Goal: Information Seeking & Learning: Learn about a topic

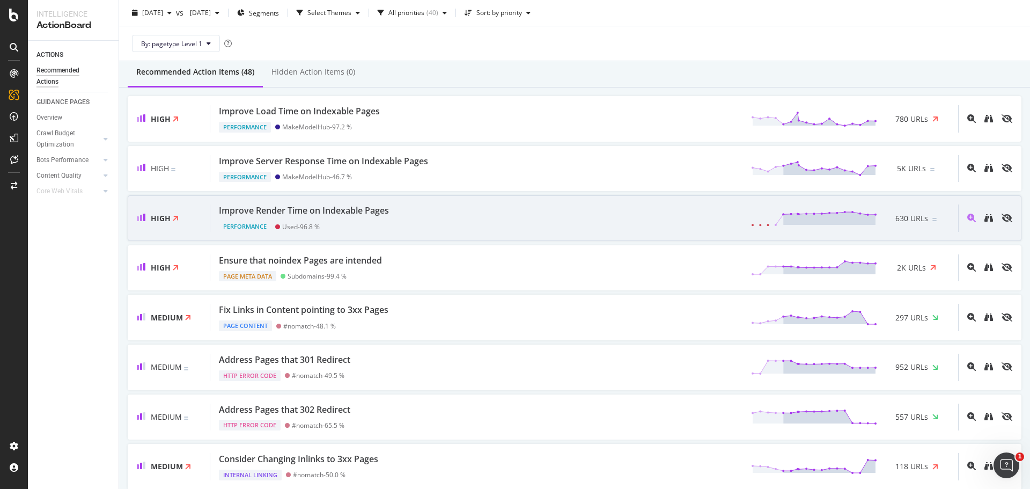
scroll to position [95, 0]
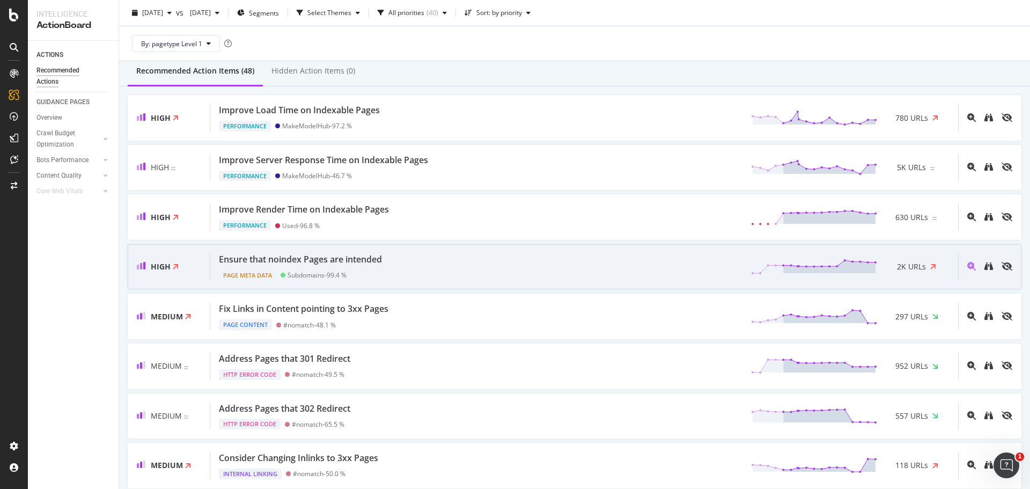
click at [433, 269] on div "Ensure that noindex Pages are intended Page Meta Data Subdomains - 99.4 % 2K UR…" at bounding box center [584, 266] width 748 height 27
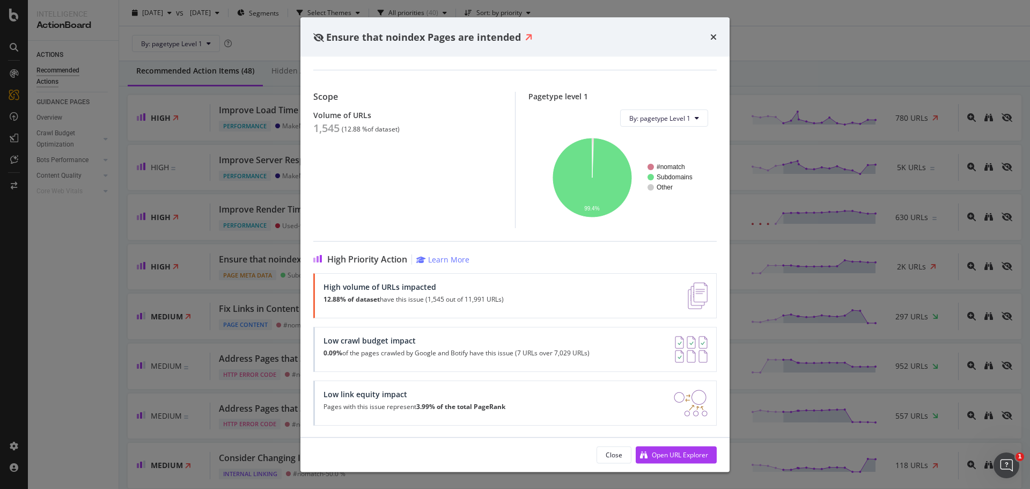
scroll to position [43, 0]
click at [714, 35] on icon "times" at bounding box center [713, 37] width 6 height 9
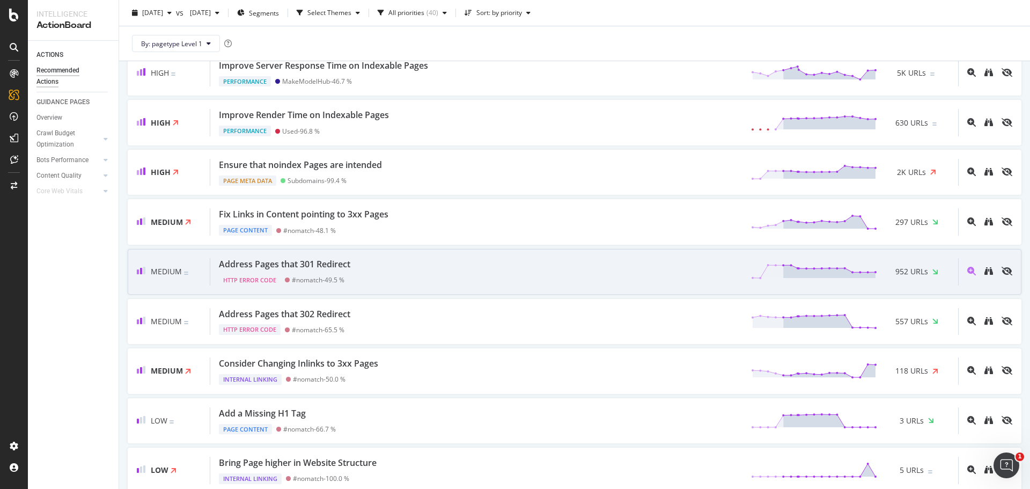
scroll to position [240, 0]
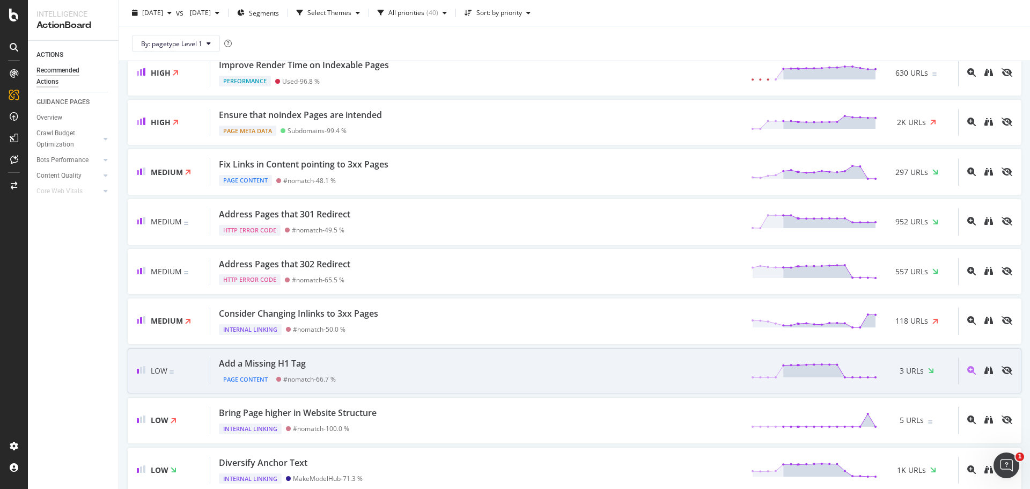
click at [442, 365] on div "Add a Missing H1 Tag Page Content #nomatch - 66.7 % 3 URLs" at bounding box center [584, 370] width 748 height 27
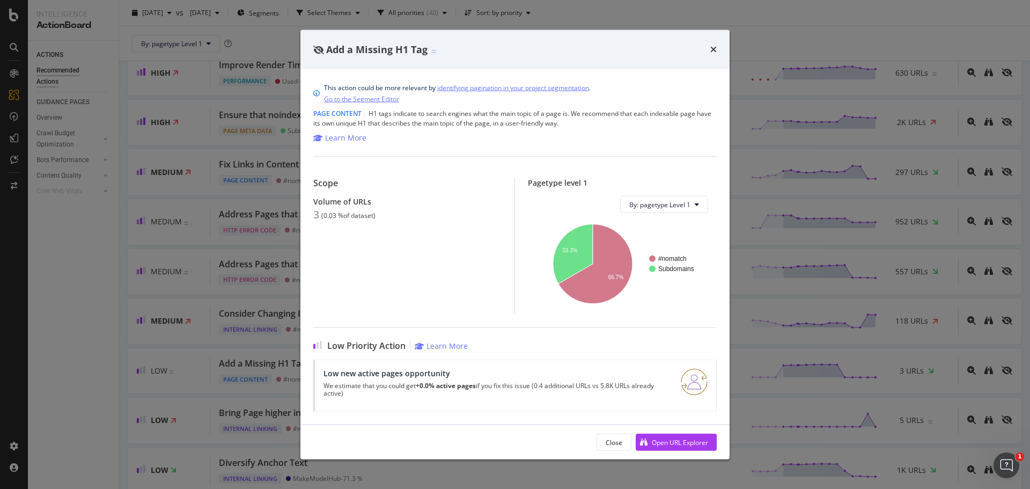
click at [506, 362] on div "Low new active pages opportunity We estimate that you could get +0.0% active pa…" at bounding box center [514, 385] width 403 height 52
click at [678, 440] on div "Open URL Explorer" at bounding box center [680, 441] width 56 height 9
click at [119, 301] on div "Add a Missing H1 Tag This action could be more relevant by identifying paginati…" at bounding box center [515, 244] width 1030 height 489
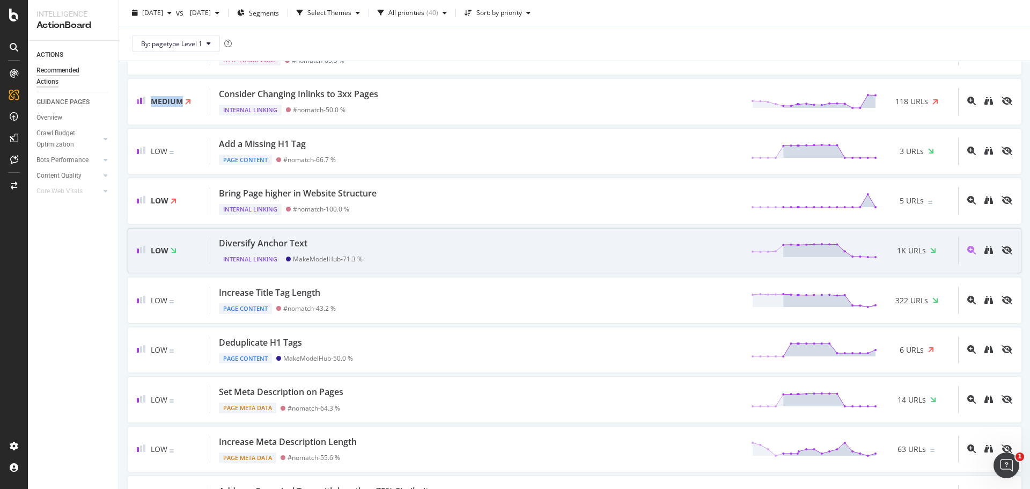
scroll to position [460, 0]
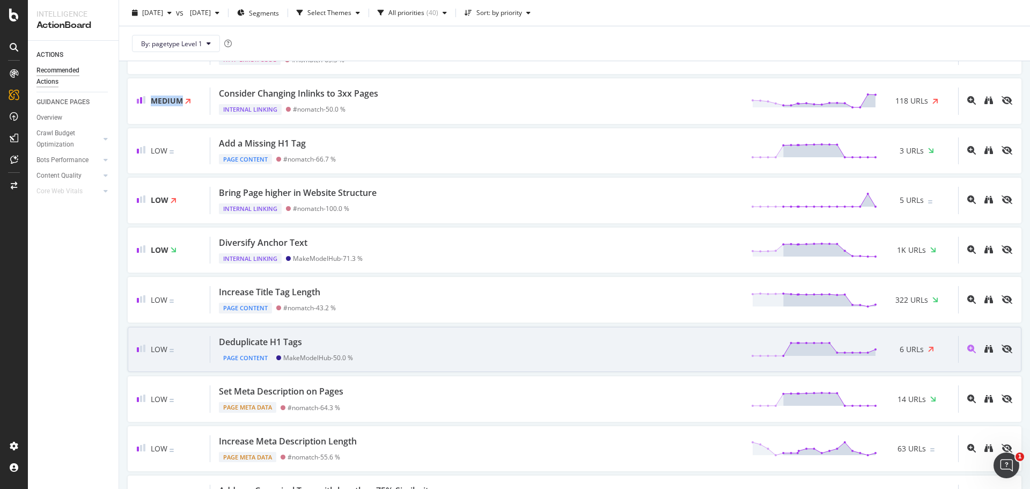
click at [423, 350] on div "Deduplicate H1 Tags Page Content MakeModelHub - 50.0 % 6 URLs" at bounding box center [584, 349] width 748 height 27
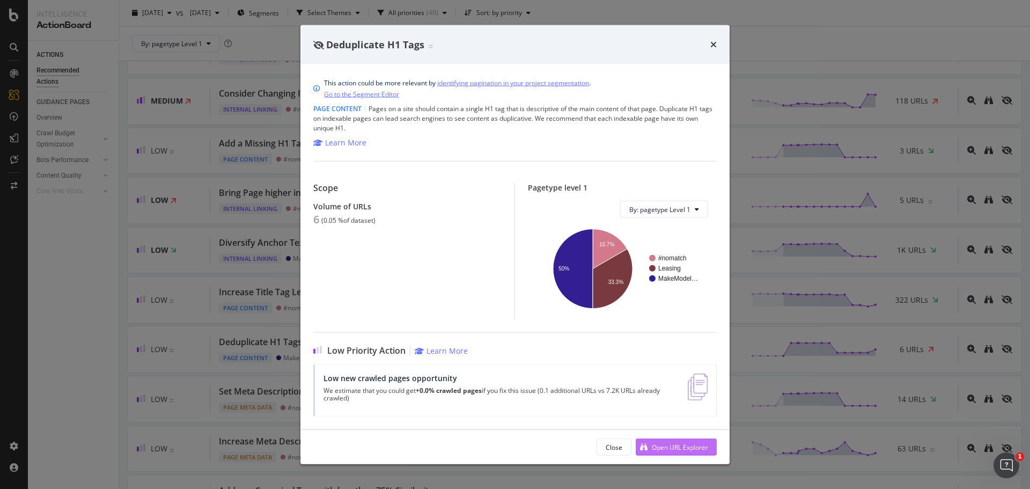
click at [655, 442] on div "Open URL Explorer" at bounding box center [680, 446] width 56 height 9
click at [712, 45] on icon "times" at bounding box center [713, 44] width 6 height 9
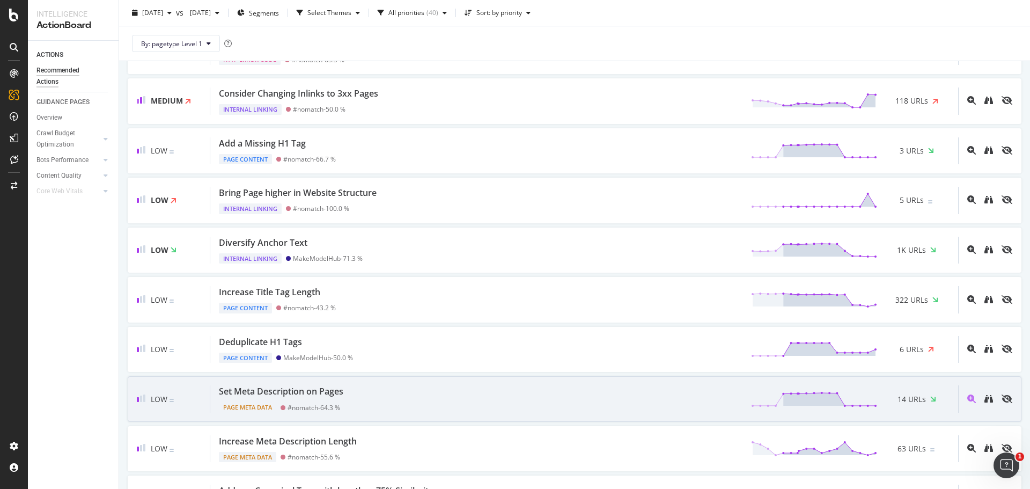
click at [484, 397] on div "Set Meta Description on Pages Page Meta Data #nomatch - 64.3 % 14 URLs" at bounding box center [584, 398] width 748 height 27
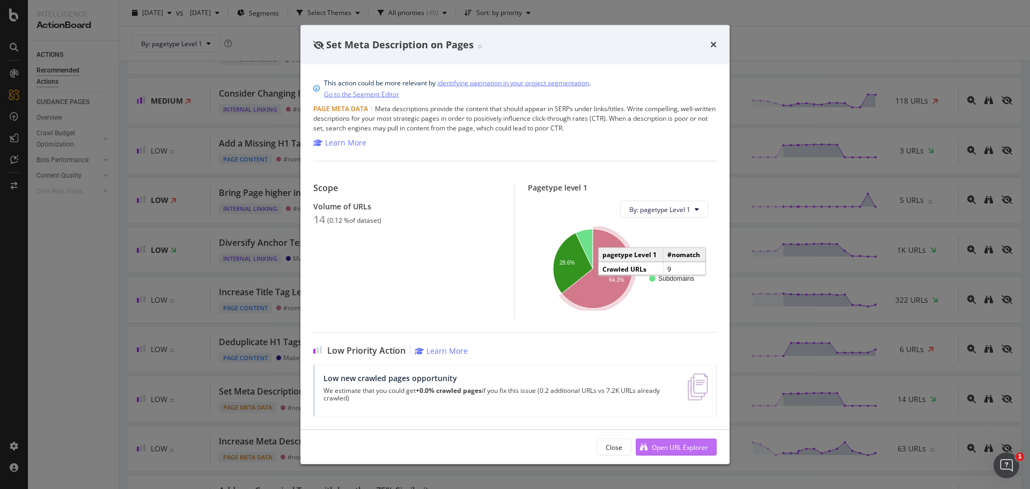
click at [649, 441] on div "Open URL Explorer" at bounding box center [672, 447] width 72 height 16
click at [122, 314] on div "Set Meta Description on Pages This action could be more relevant by identifying…" at bounding box center [515, 244] width 1030 height 489
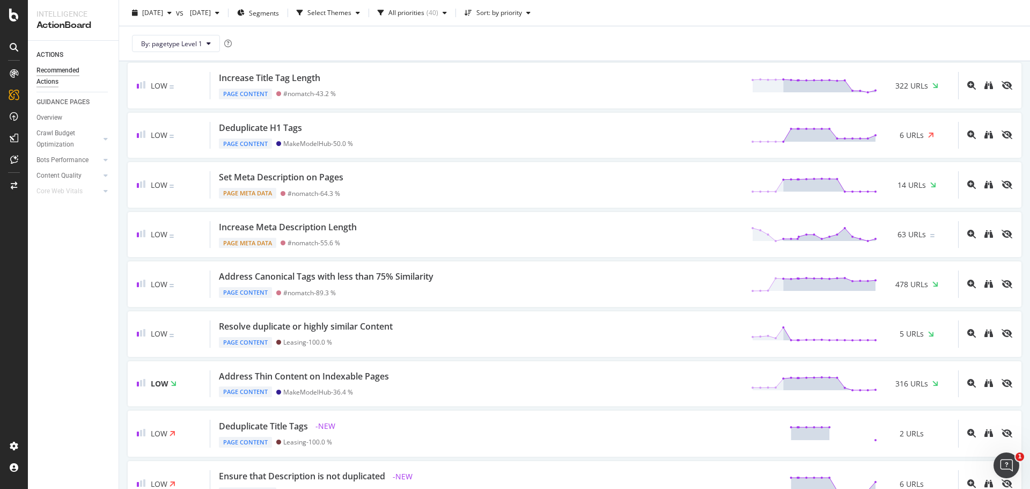
scroll to position [676, 0]
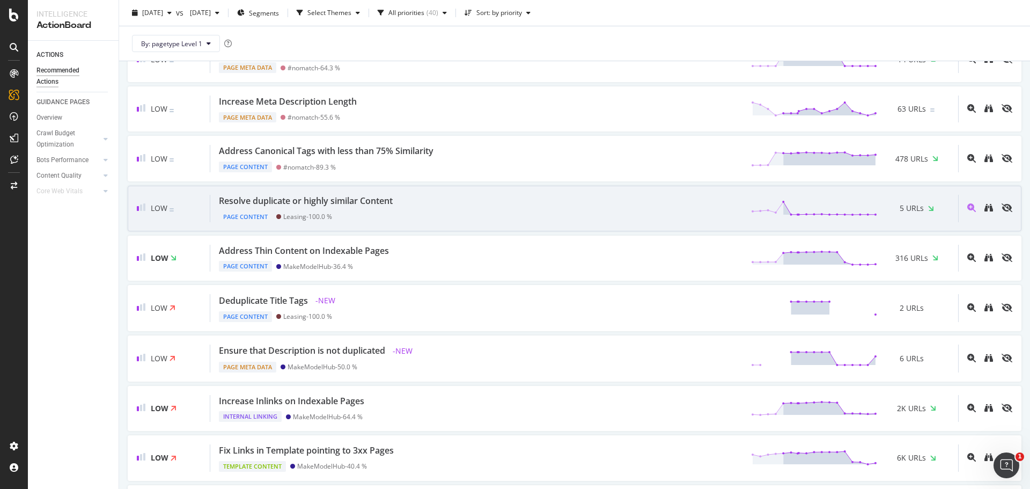
scroll to position [800, 0]
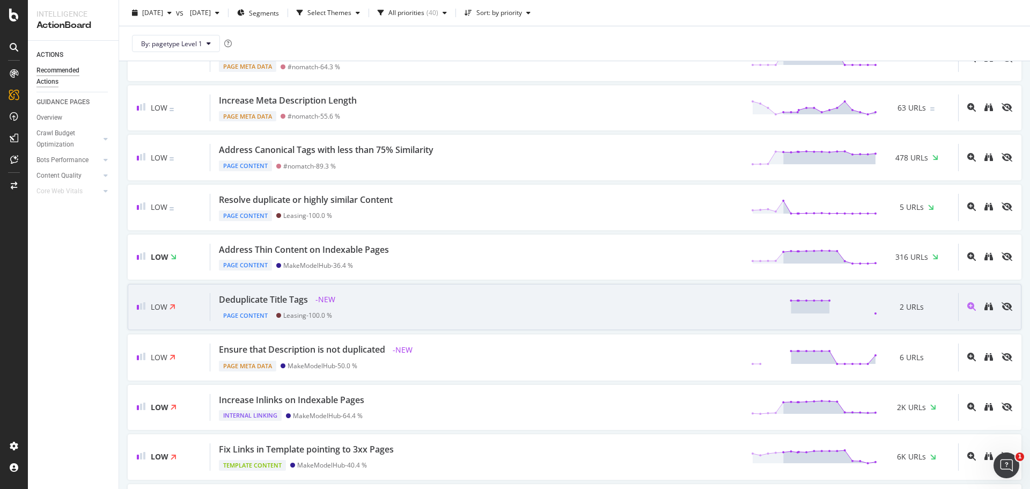
click at [446, 314] on div "Deduplicate Title Tags - NEW Page Content Leasing - 100.0 % 2 URLs" at bounding box center [584, 307] width 748 height 28
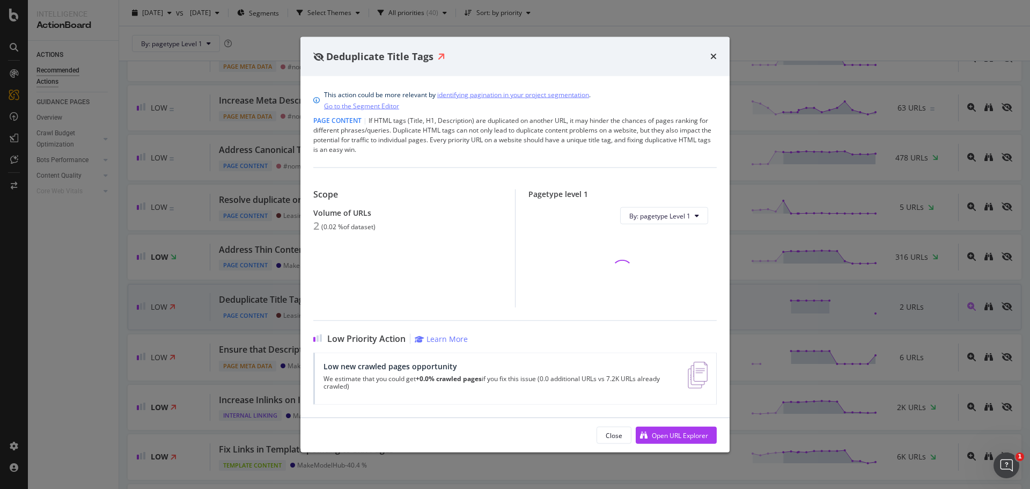
click at [446, 314] on div "This action could be more relevant by identifying pagination in your project se…" at bounding box center [514, 246] width 429 height 341
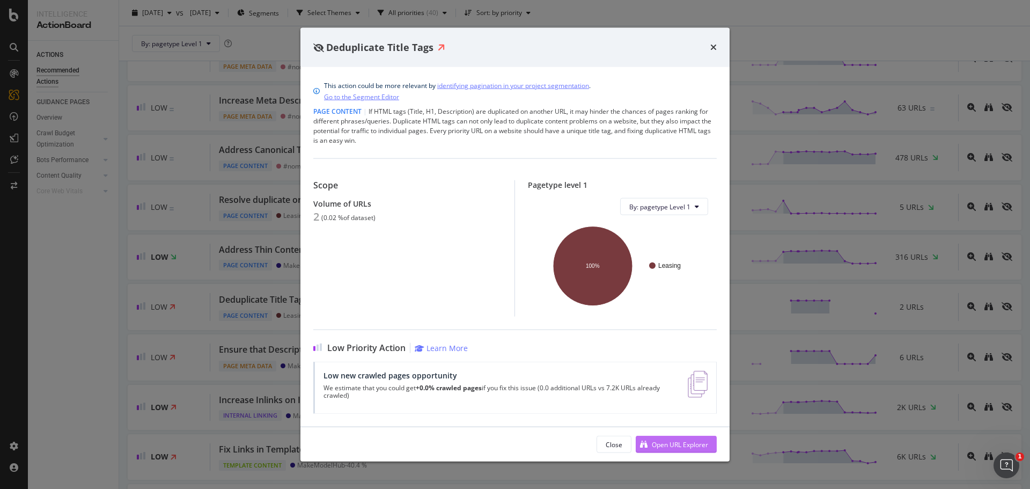
click at [652, 440] on div "Open URL Explorer" at bounding box center [680, 443] width 56 height 9
click at [106, 295] on div "Deduplicate Title Tags This action could be more relevant by identifying pagina…" at bounding box center [515, 244] width 1030 height 489
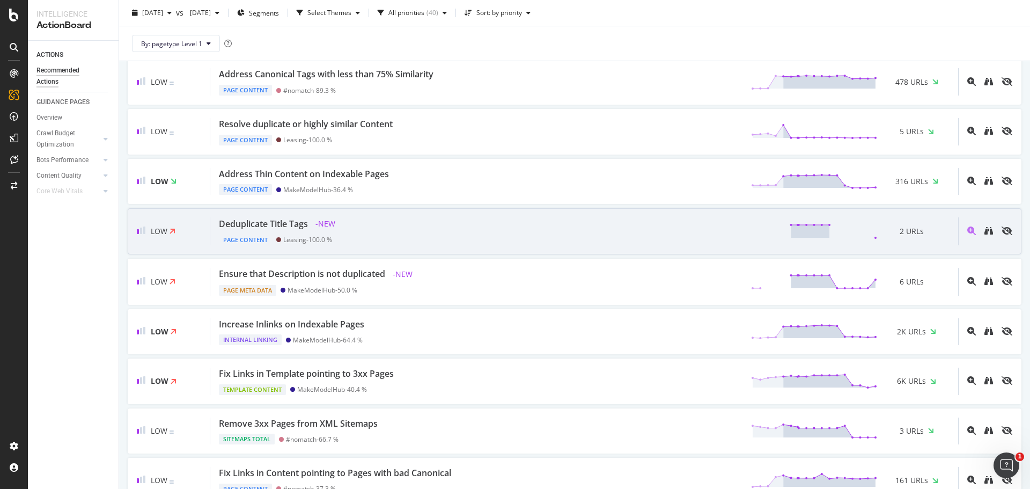
scroll to position [877, 0]
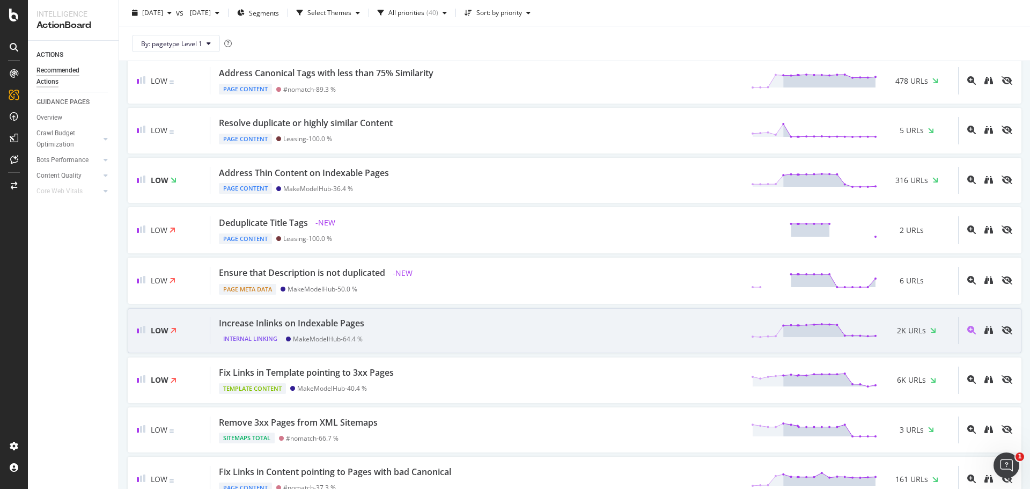
click at [399, 335] on div "Increase Inlinks on Indexable Pages Internal Linking MakeModelHub - 64.4 % 2K U…" at bounding box center [584, 330] width 748 height 27
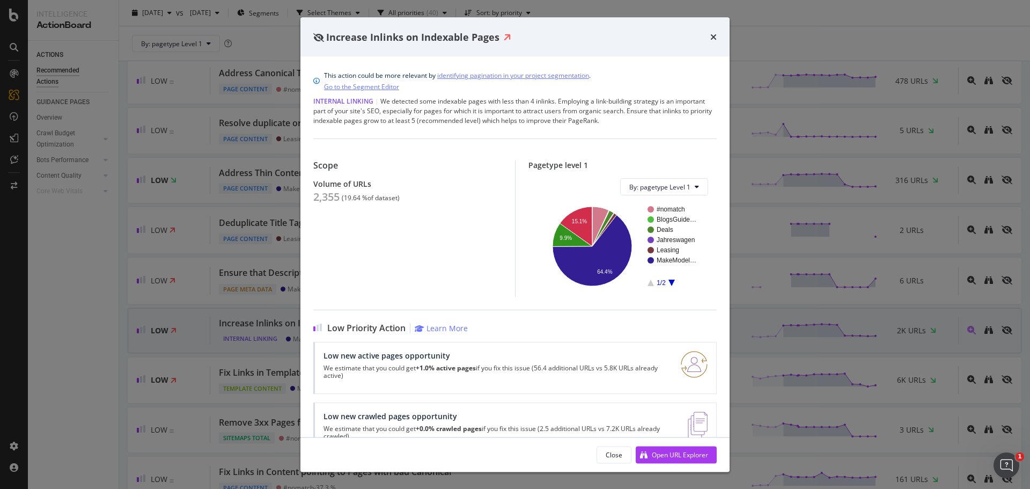
click at [399, 335] on div "Low Priority Action Learn More Low new active pages opportunity We estimate tha…" at bounding box center [514, 381] width 403 height 145
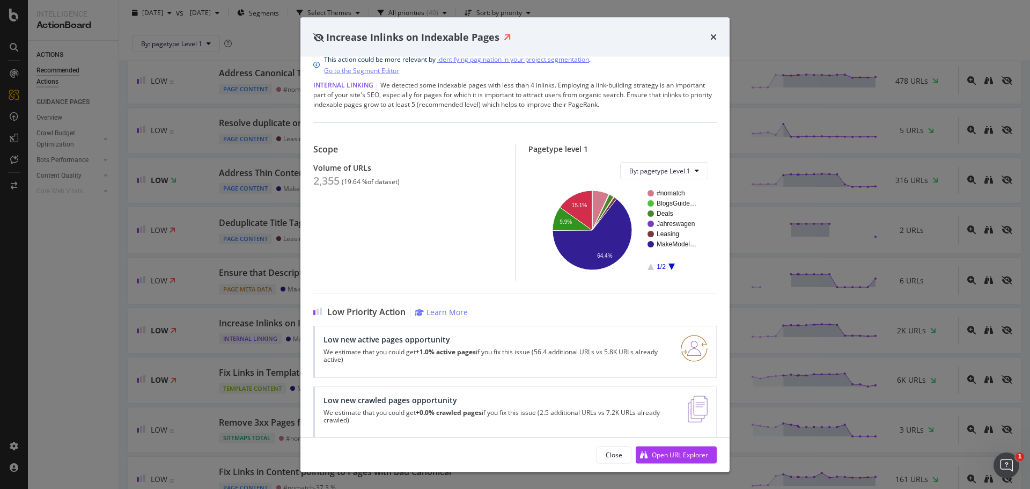
scroll to position [30, 0]
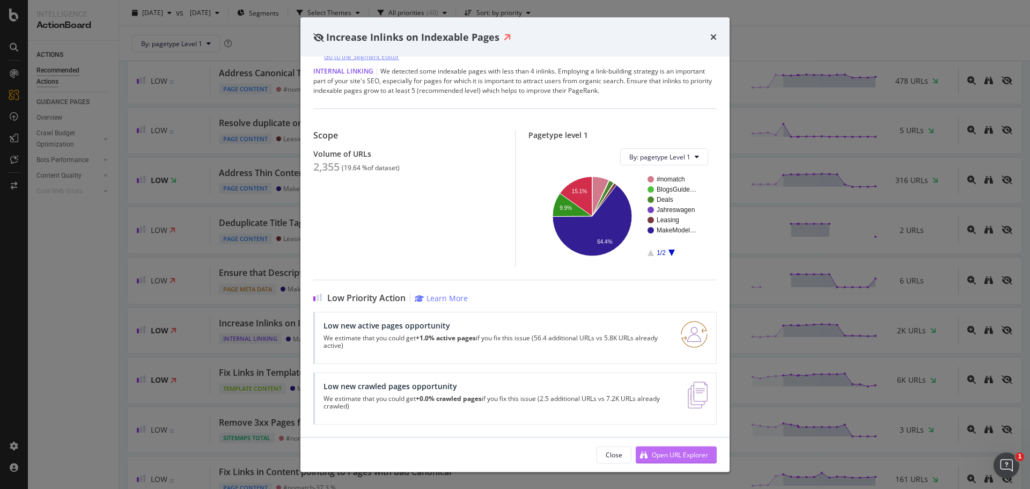
click at [675, 450] on div "Open URL Explorer" at bounding box center [680, 453] width 56 height 9
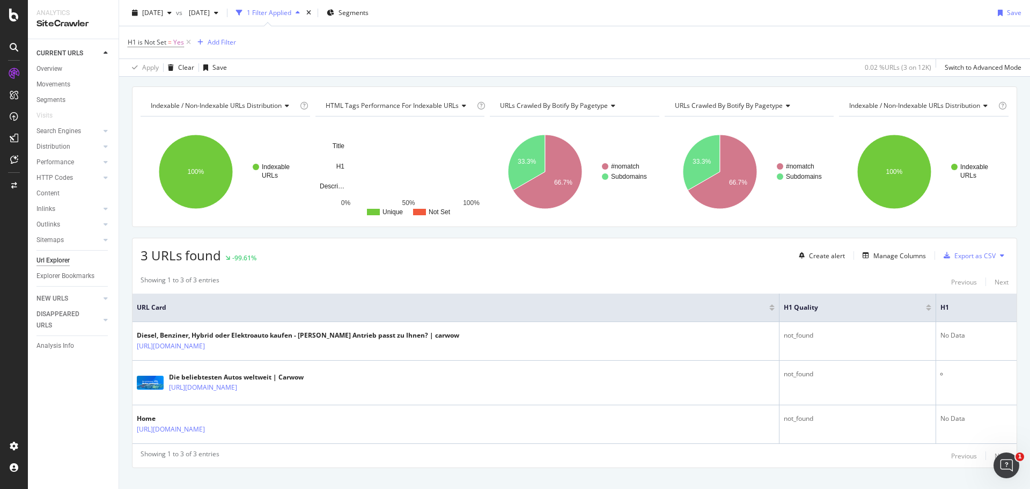
scroll to position [32, 0]
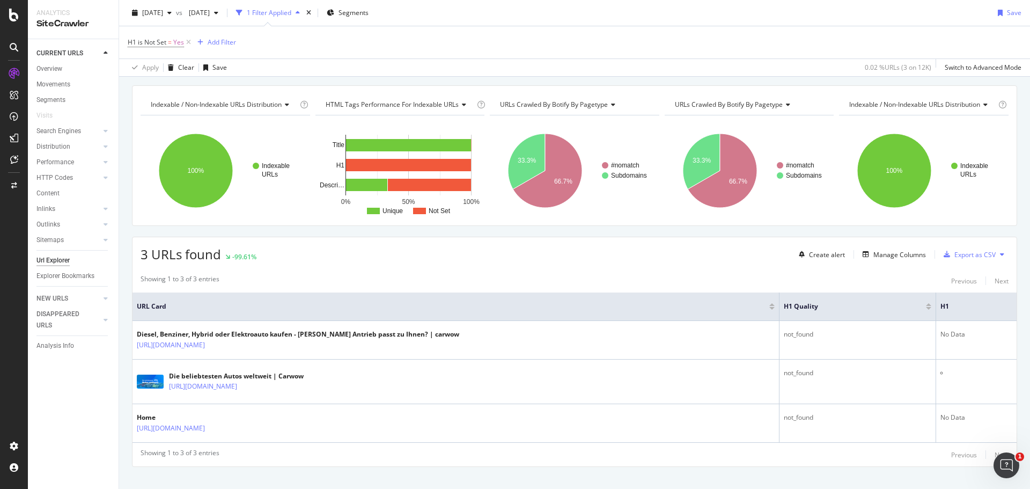
click at [328, 280] on div "Showing 1 to 3 of 3 entries Previous Next" at bounding box center [574, 280] width 884 height 13
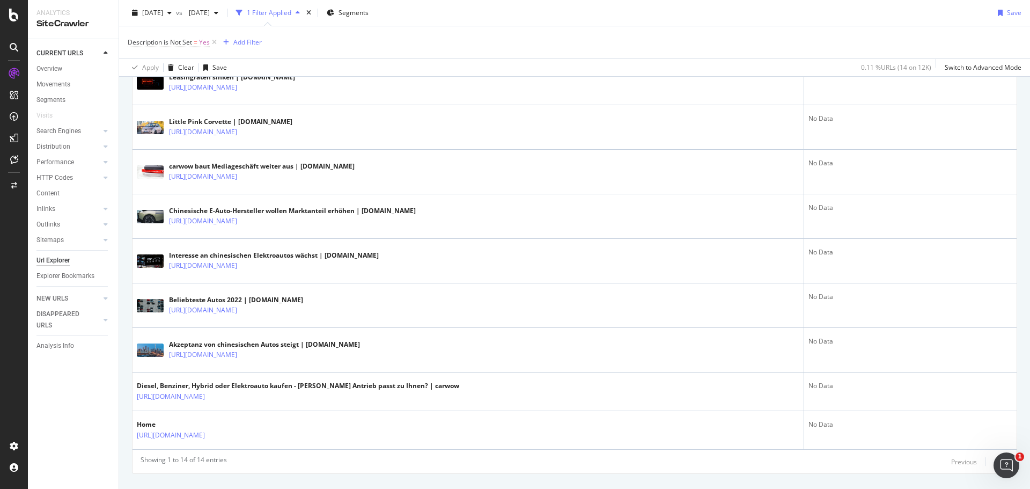
scroll to position [504, 0]
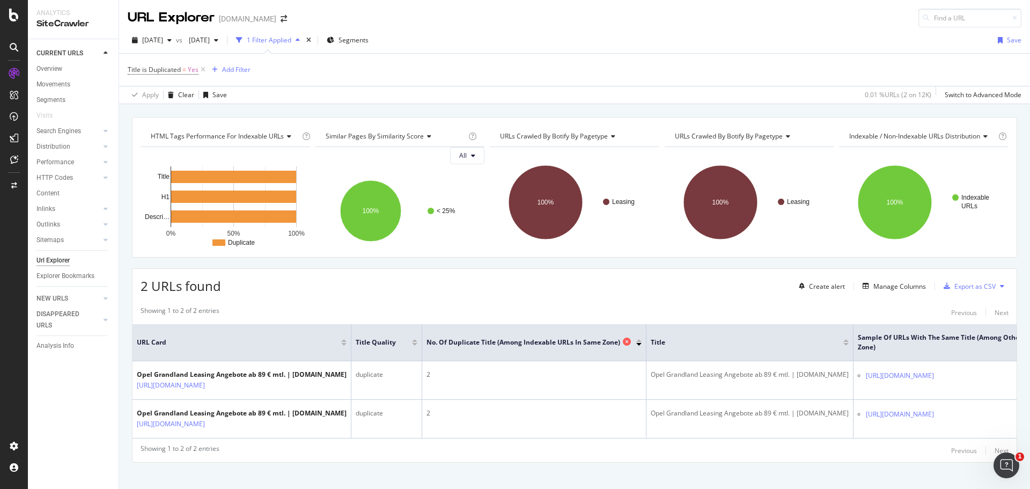
drag, startPoint x: 0, startPoint y: 0, endPoint x: 519, endPoint y: 340, distance: 620.6
click at [519, 340] on span "No. of Duplicate Title (Among Indexable URLs in Same Zone)" at bounding box center [523, 342] width 194 height 10
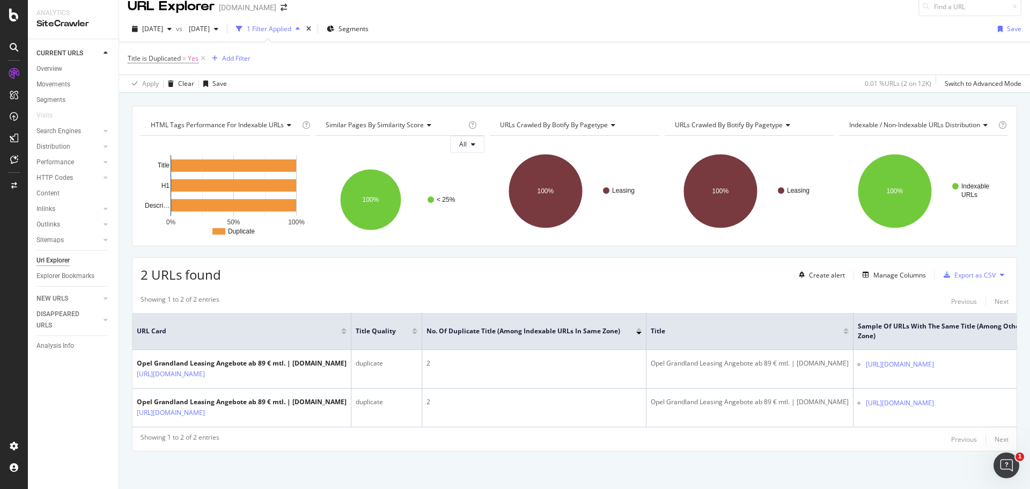
scroll to position [19, 0]
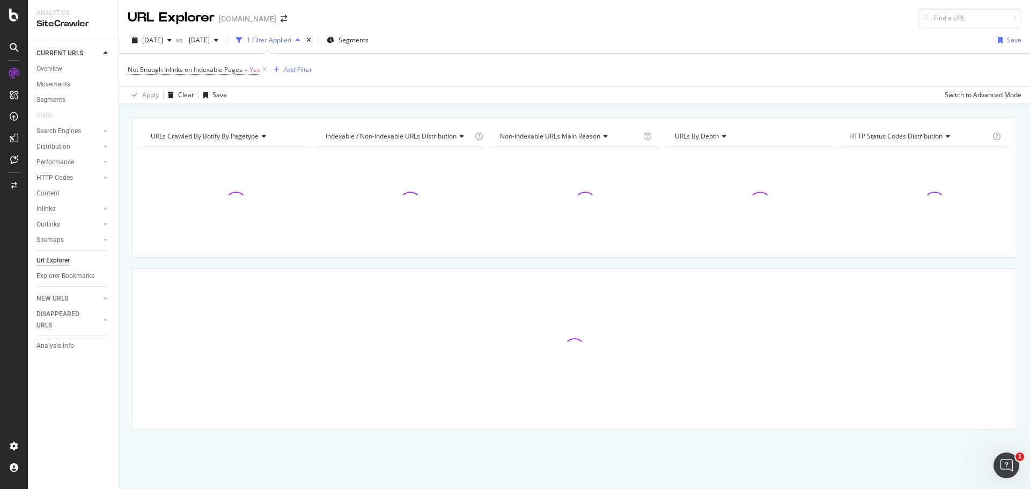
drag, startPoint x: 0, startPoint y: 0, endPoint x: 675, endPoint y: 450, distance: 811.4
click at [675, 450] on div "URLs Crawled By Botify By pagetype Chart (by Value) Table Expand Export as CSV …" at bounding box center [574, 292] width 911 height 350
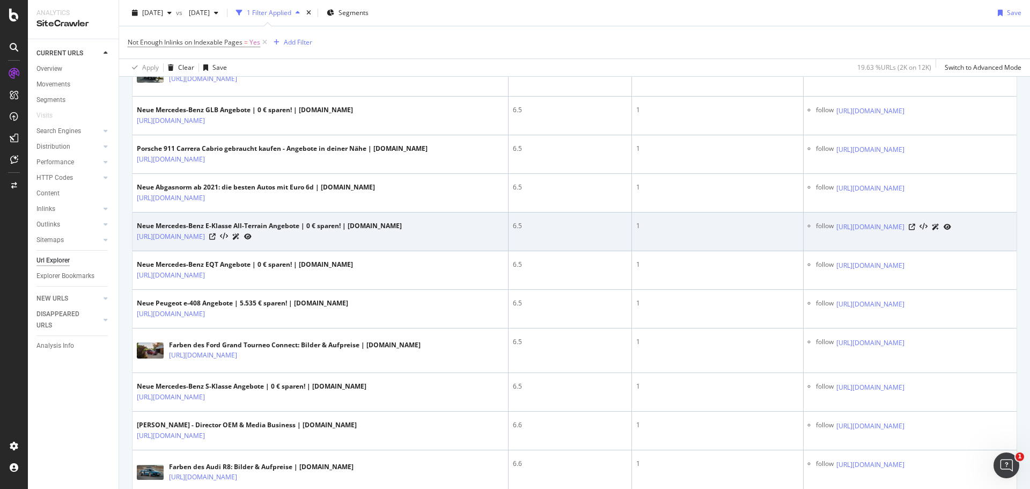
scroll to position [1035, 0]
